Goal: Navigation & Orientation: Find specific page/section

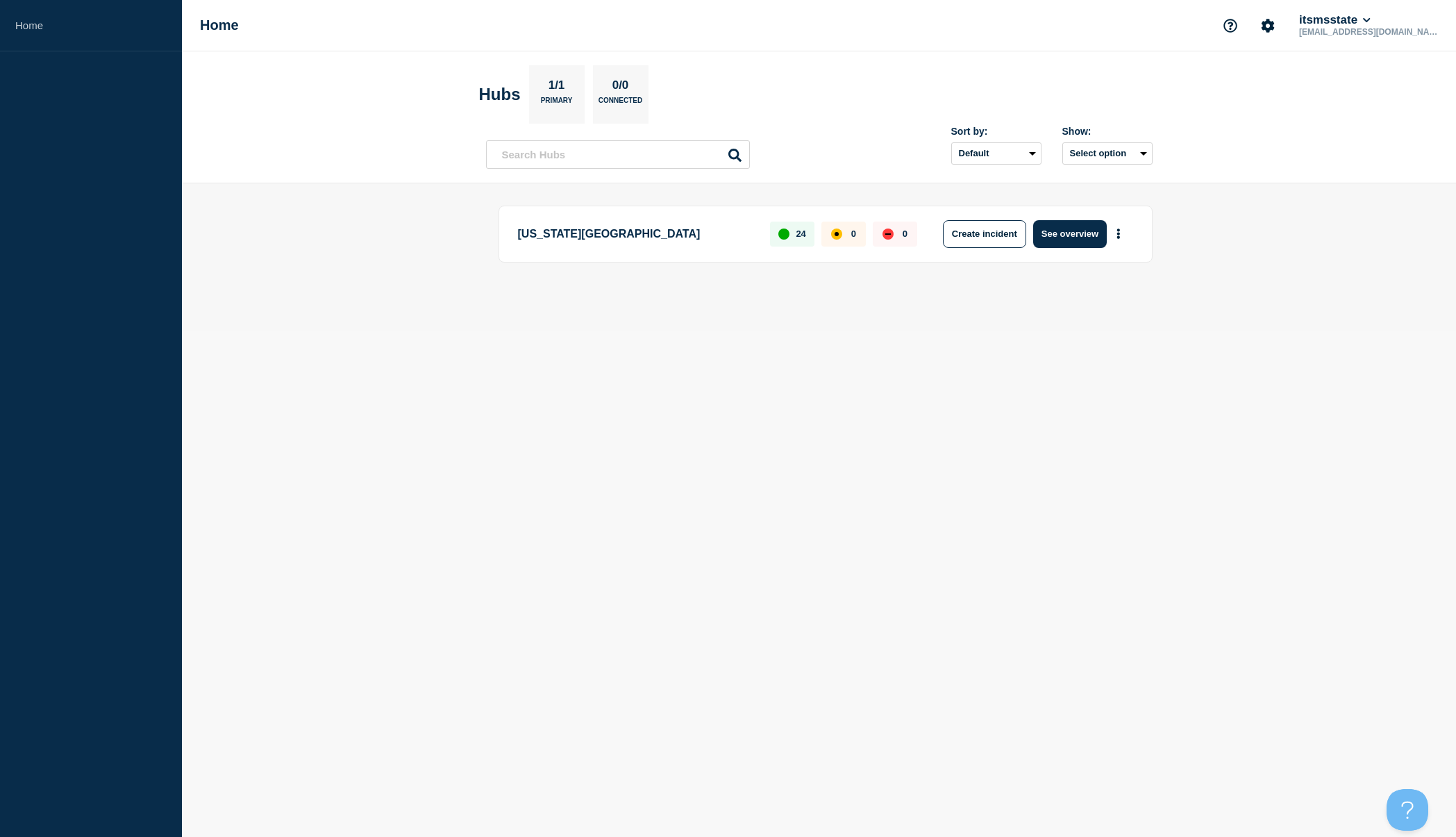
click at [259, 785] on body "Home Home itsmsstate rlw18@msstate.edu Hubs 1/1 Primary 0/0 Connected Sort by: …" at bounding box center [728, 418] width 1456 height 837
drag, startPoint x: 1452, startPoint y: 836, endPoint x: 851, endPoint y: 504, distance: 686.6
click at [851, 504] on body "Home Home itsmsstate rlw18@msstate.edu Hubs 1/1 Primary 0/0 Connected Sort by: …" at bounding box center [728, 418] width 1456 height 837
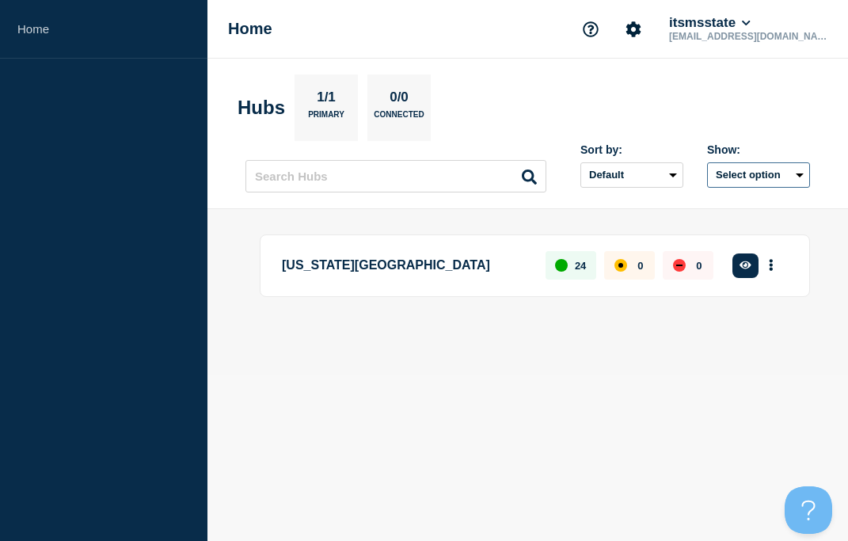
click at [750, 178] on button "Select option" at bounding box center [758, 174] width 103 height 25
click at [746, 141] on div "Sort by: Default Last added Last updated Most active A-Z Show: Select option Al…" at bounding box center [682, 164] width 253 height 56
click at [641, 32] on icon "Account settings" at bounding box center [633, 28] width 15 height 15
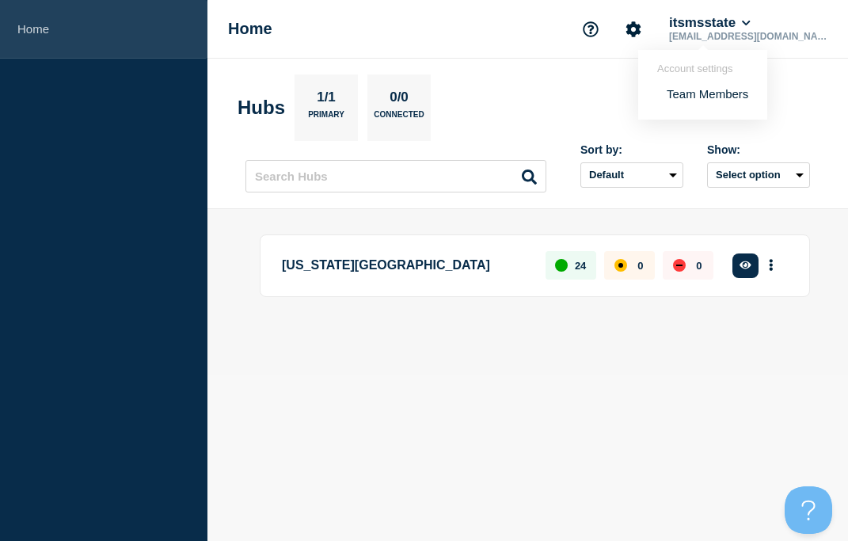
click at [27, 25] on link "Home" at bounding box center [103, 29] width 207 height 59
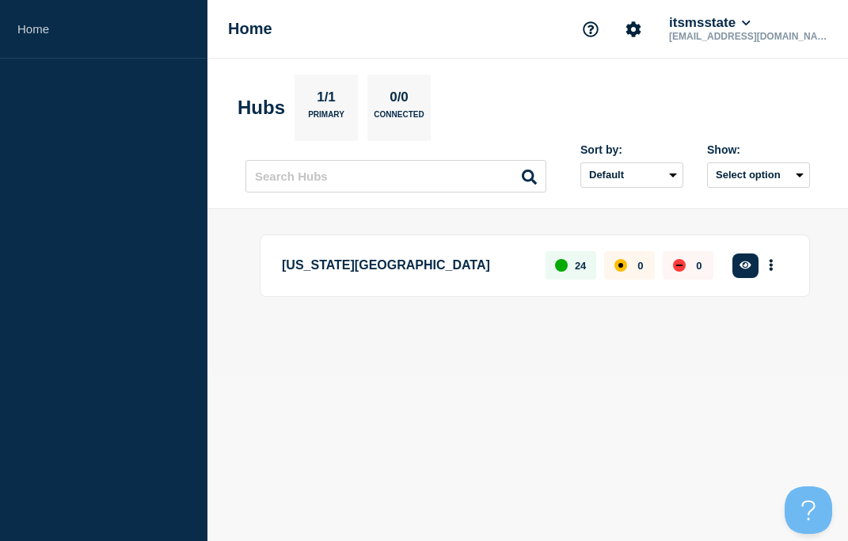
click at [797, 32] on p "rlw18@msstate.edu" at bounding box center [748, 36] width 165 height 11
click at [753, 28] on button "itsmsstate" at bounding box center [710, 23] width 88 height 16
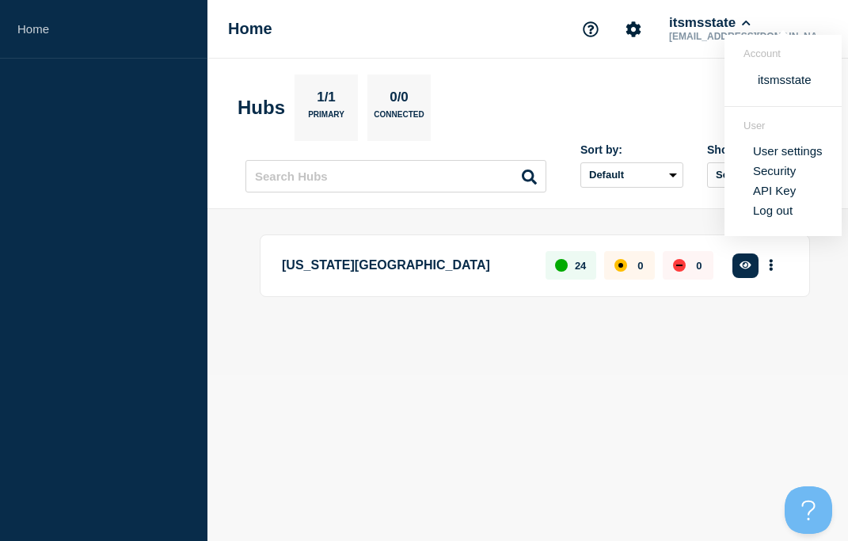
click at [689, 453] on body "Home Home itsmsstate rlw18@msstate.edu Account itsmsstate User User settings Se…" at bounding box center [424, 270] width 848 height 541
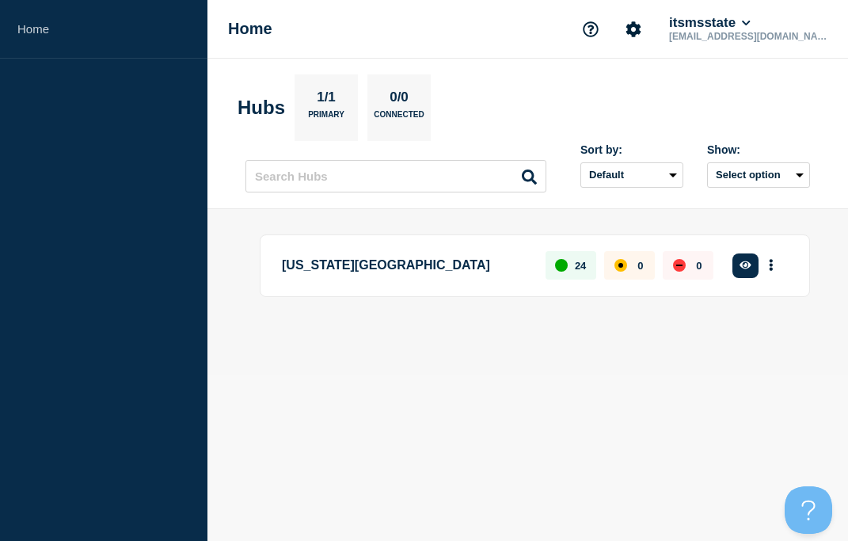
click at [389, 262] on p "Mississippi State University" at bounding box center [404, 265] width 245 height 29
click at [746, 263] on icon "button" at bounding box center [745, 265] width 12 height 10
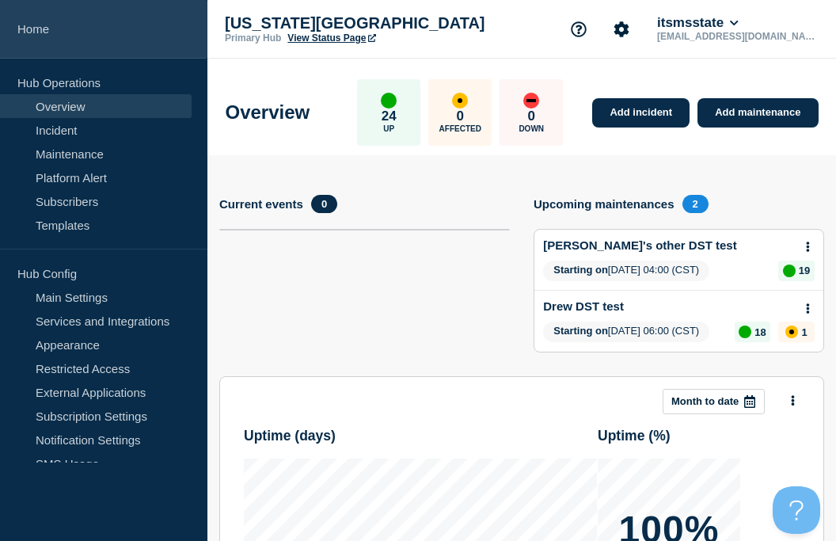
click at [32, 33] on link "Home" at bounding box center [103, 29] width 207 height 59
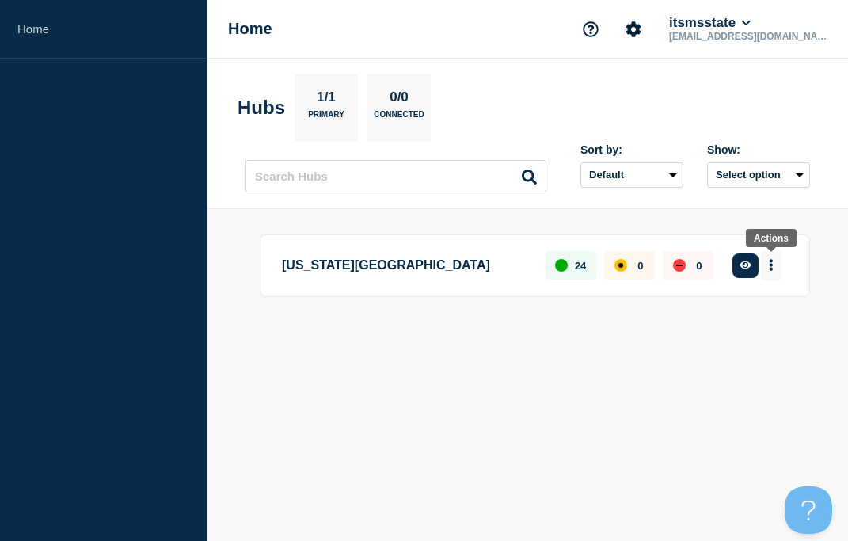
click at [772, 264] on icon "More actions" at bounding box center [770, 266] width 3 height 12
click at [765, 357] on link "View Status Page" at bounding box center [764, 355] width 116 height 13
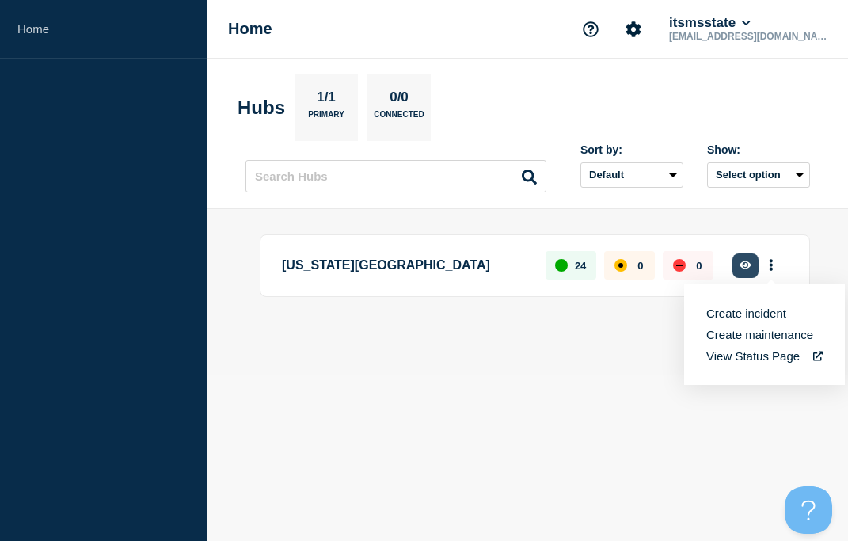
click at [745, 264] on icon "button" at bounding box center [745, 265] width 12 height 8
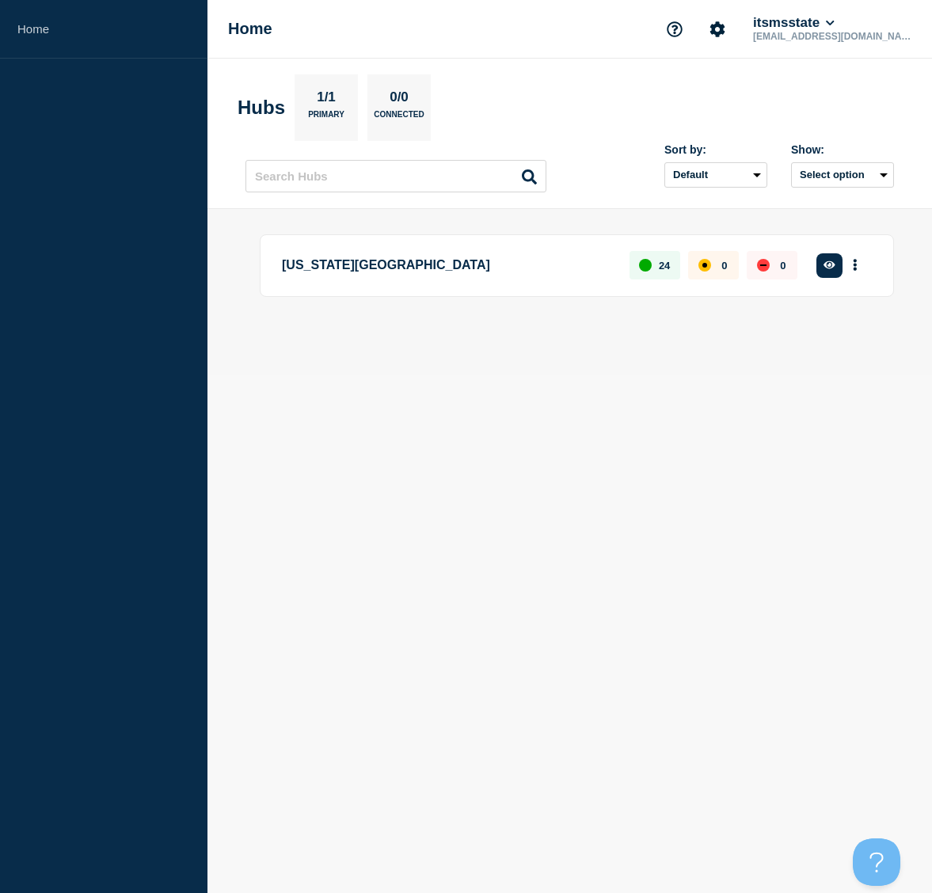
click at [427, 268] on p "Mississippi State University" at bounding box center [446, 265] width 329 height 29
click at [827, 264] on icon "button" at bounding box center [829, 265] width 12 height 10
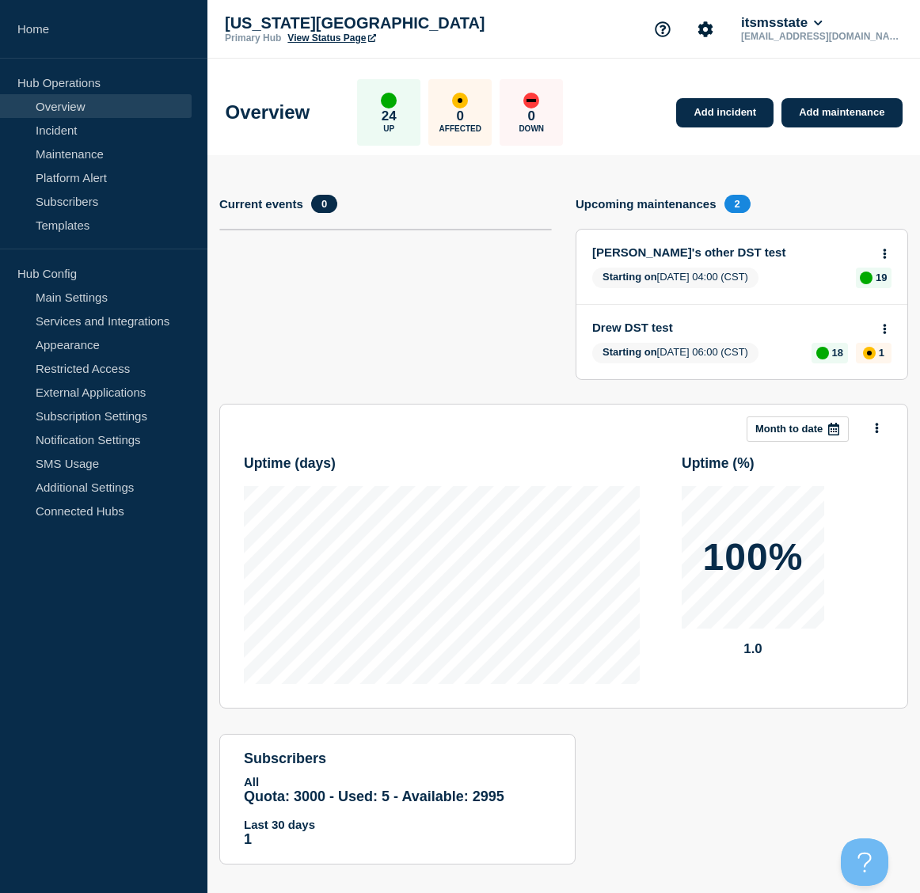
click at [644, 864] on div "Add incident Add maintenance Current events 0 Upcoming maintenances 2 Drew's ot…" at bounding box center [563, 521] width 712 height 733
